Goal: Information Seeking & Learning: Learn about a topic

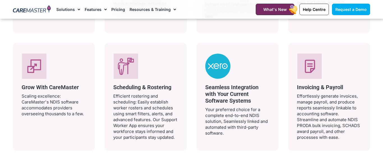
scroll to position [1129, 0]
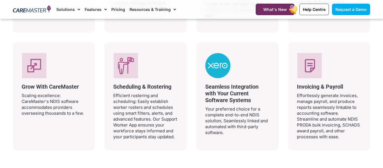
click at [314, 154] on div "Why Choose CareMaster’s NDIS & Aged Care Software? Book a demonstration and see…" at bounding box center [191, 25] width 363 height 275
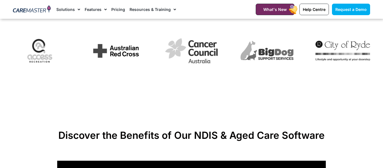
scroll to position [0, 0]
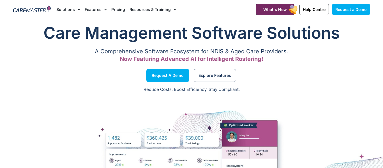
click at [112, 9] on link "Pricing" at bounding box center [118, 9] width 14 height 19
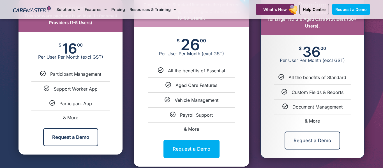
scroll to position [315, 0]
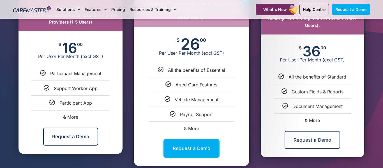
click at [71, 118] on span "& More" at bounding box center [70, 117] width 15 height 6
select select "***"
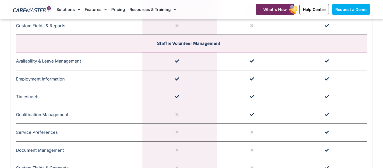
scroll to position [790, 0]
click at [317, 136] on td at bounding box center [329, 132] width 75 height 18
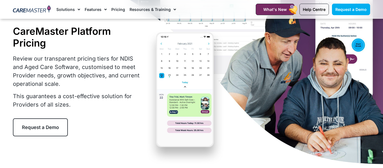
scroll to position [47, 0]
